Goal: Transaction & Acquisition: Purchase product/service

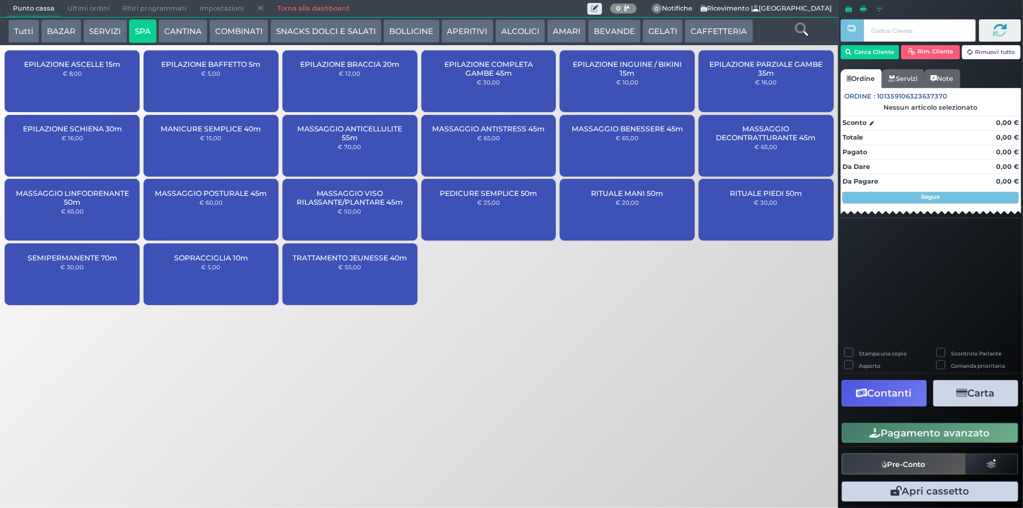
click at [505, 219] on div "PEDICURE SEMPLICE 50m € 25,00" at bounding box center [488, 210] width 135 height 62
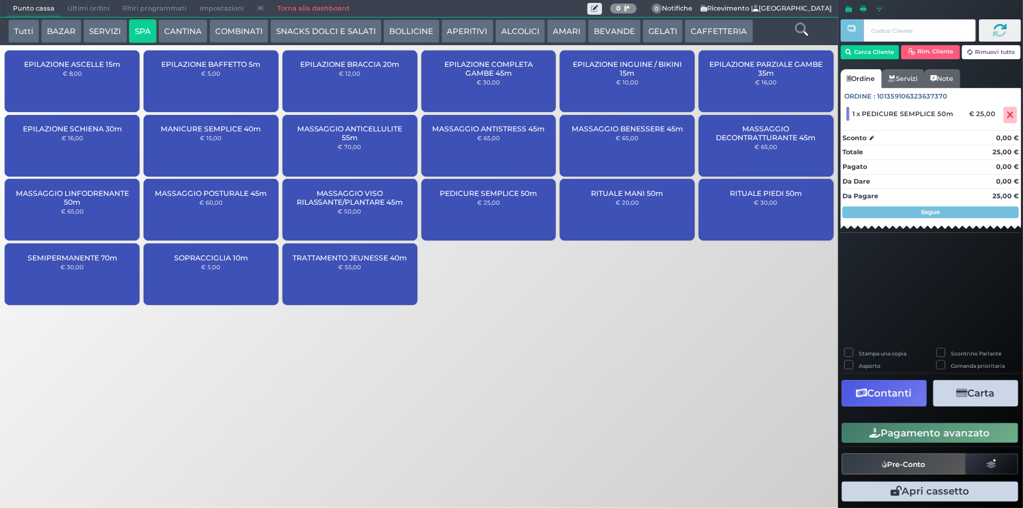
click at [859, 350] on label "Stampa una copia" at bounding box center [882, 353] width 47 height 8
checkbox input "true"
click at [988, 396] on button "Carta" at bounding box center [975, 393] width 85 height 26
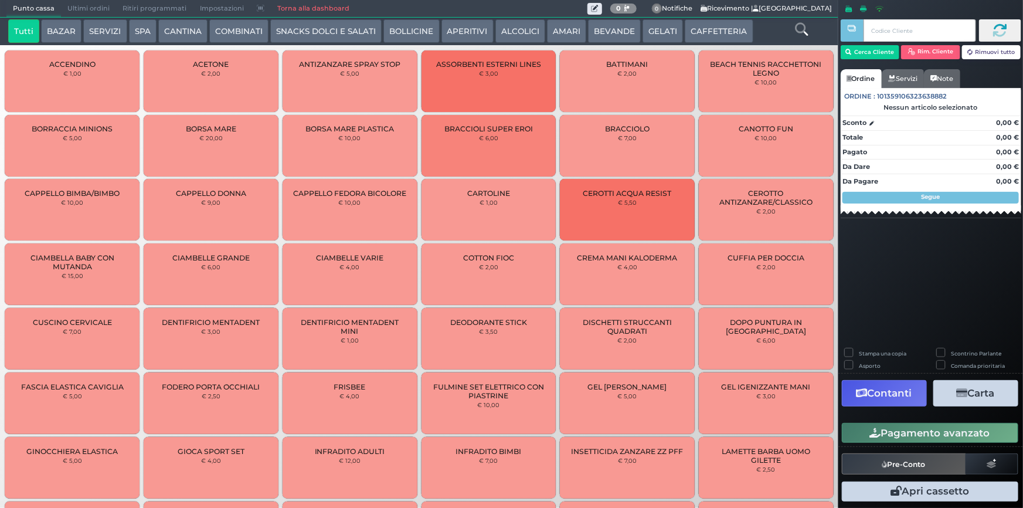
click at [93, 6] on span "Ultimi ordini" at bounding box center [88, 9] width 55 height 16
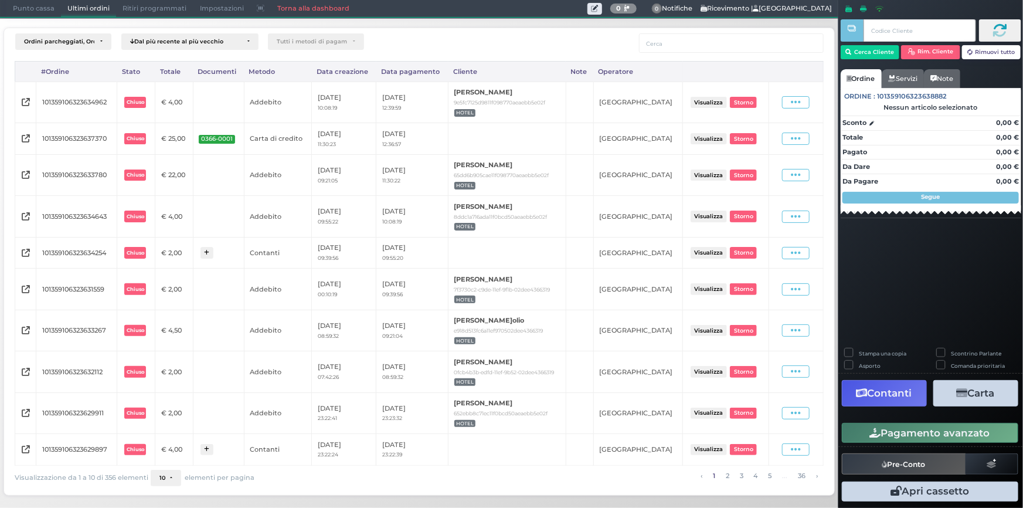
click at [29, 8] on span "Punto cassa" at bounding box center [33, 9] width 55 height 16
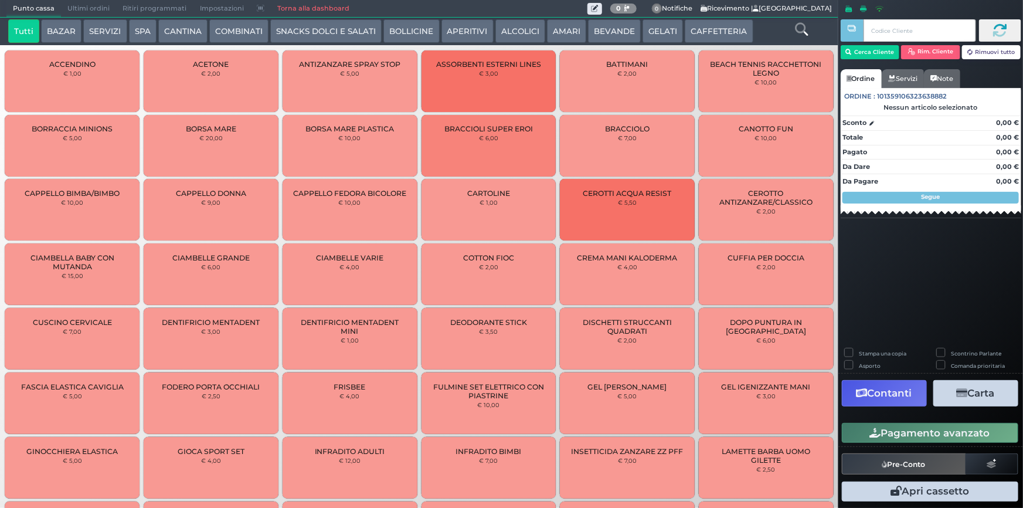
click at [137, 35] on button "SPA" at bounding box center [143, 30] width 28 height 23
